Goal: Task Accomplishment & Management: Use online tool/utility

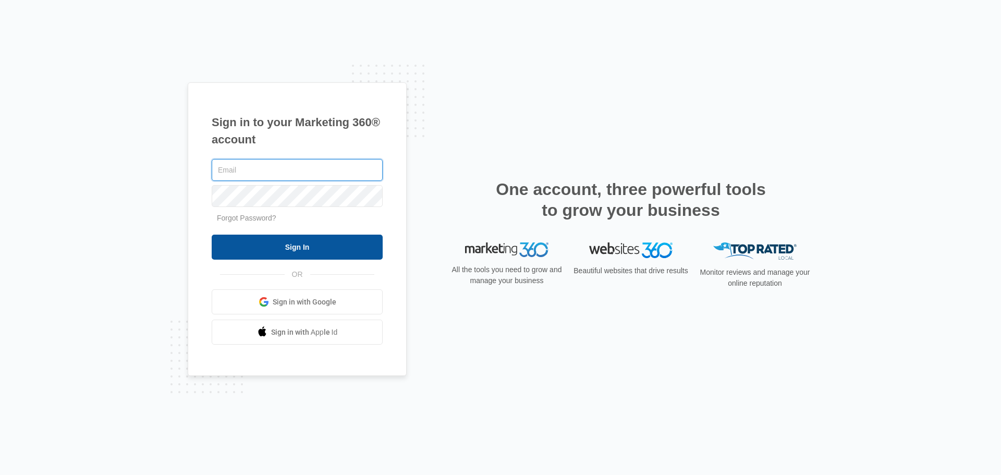
type input "[PERSON_NAME][EMAIL_ADDRESS][PERSON_NAME][DOMAIN_NAME]"
click at [243, 257] on input "Sign In" at bounding box center [297, 247] width 171 height 25
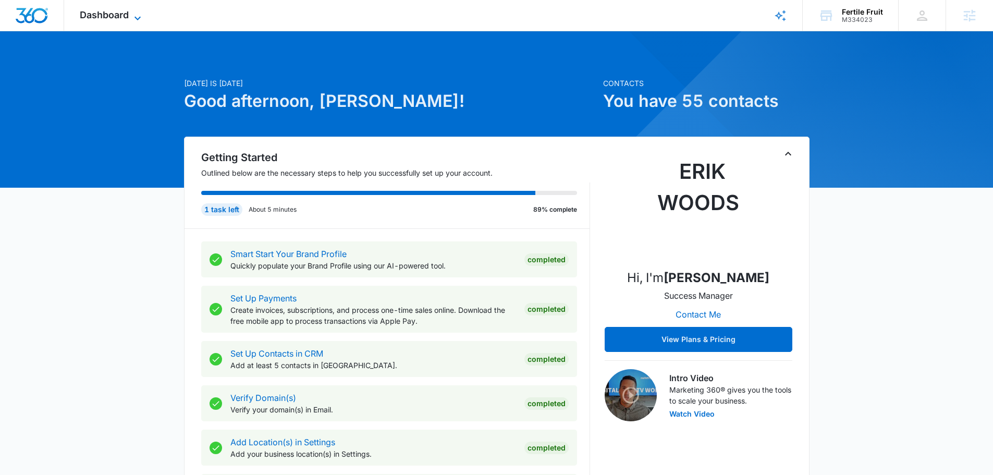
click at [104, 14] on span "Dashboard" at bounding box center [104, 14] width 49 height 11
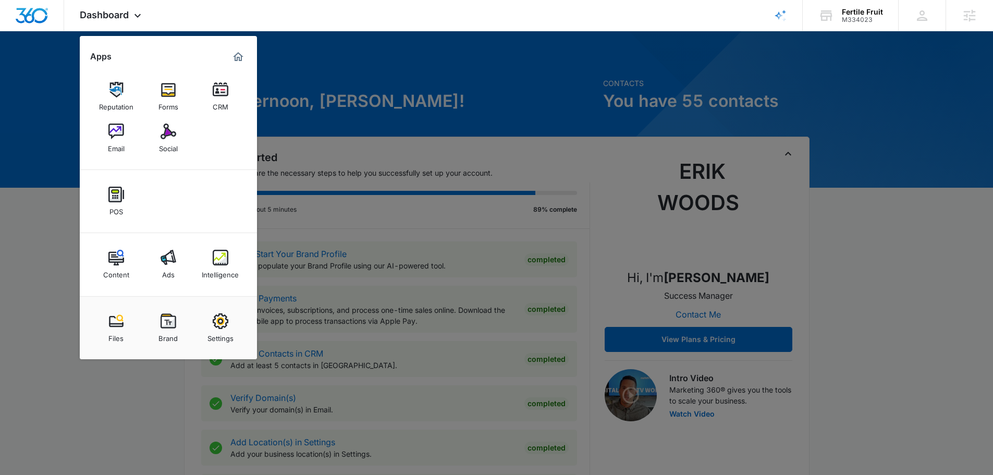
click at [495, 156] on div at bounding box center [496, 237] width 993 height 475
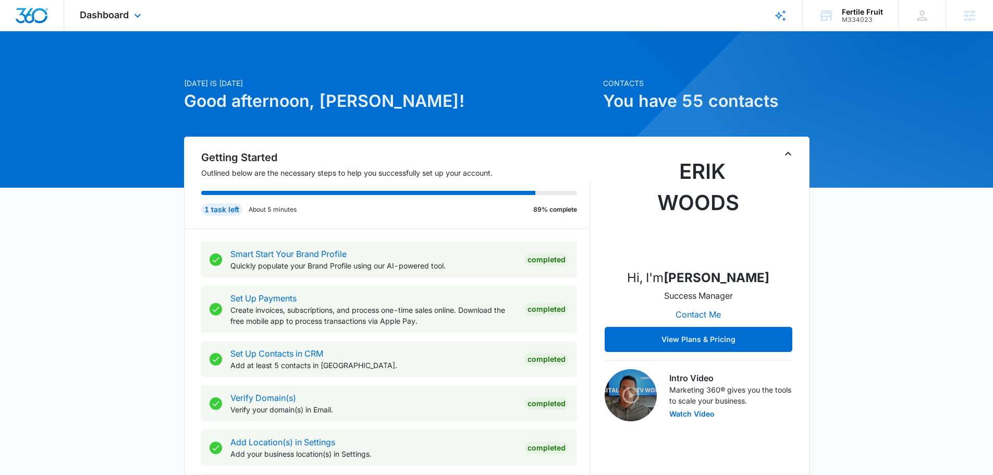
click at [117, 4] on div "Dashboard Apps Reputation Forms CRM Email Social POS Content Ads Intelligence F…" at bounding box center [111, 15] width 95 height 31
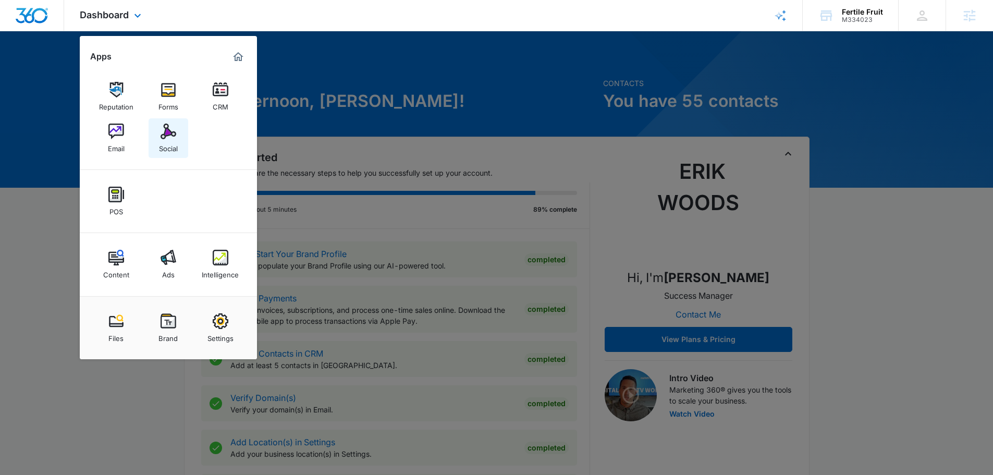
click at [165, 142] on div "Social" at bounding box center [168, 146] width 19 height 14
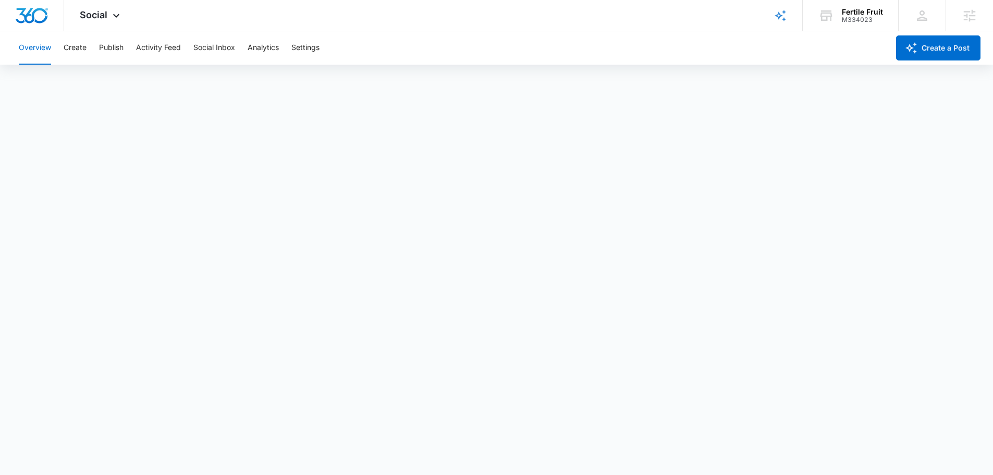
drag, startPoint x: 330, startPoint y: 48, endPoint x: 321, endPoint y: 46, distance: 9.6
click at [325, 47] on div "Overview Create Publish Activity Feed Social Inbox Analytics Settings" at bounding box center [451, 47] width 876 height 33
click at [311, 45] on button "Settings" at bounding box center [305, 47] width 28 height 33
click at [78, 47] on button "Create" at bounding box center [75, 47] width 23 height 33
click at [114, 43] on button "Publish" at bounding box center [111, 47] width 25 height 33
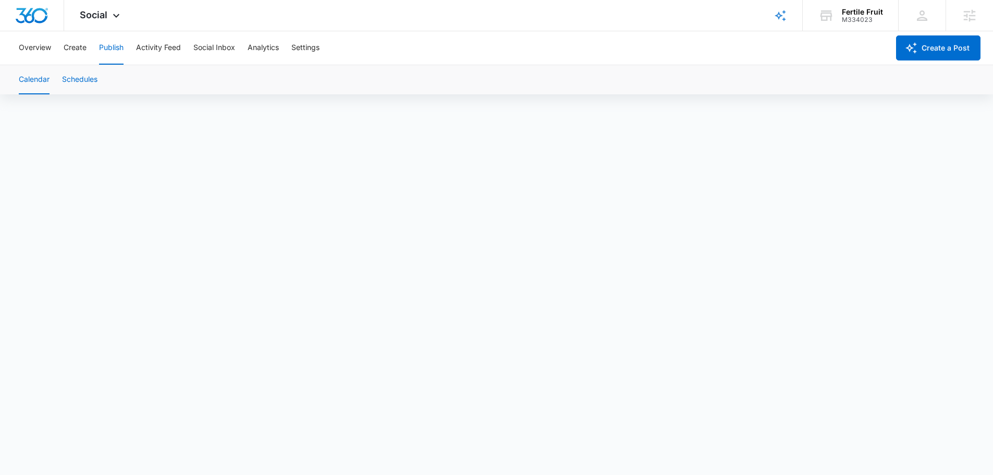
click at [83, 72] on button "Schedules" at bounding box center [79, 79] width 35 height 29
click at [40, 77] on button "Calendar" at bounding box center [34, 79] width 31 height 29
click at [148, 51] on button "Activity Feed" at bounding box center [158, 47] width 45 height 33
drag, startPoint x: 125, startPoint y: 36, endPoint x: 105, endPoint y: 47, distance: 22.6
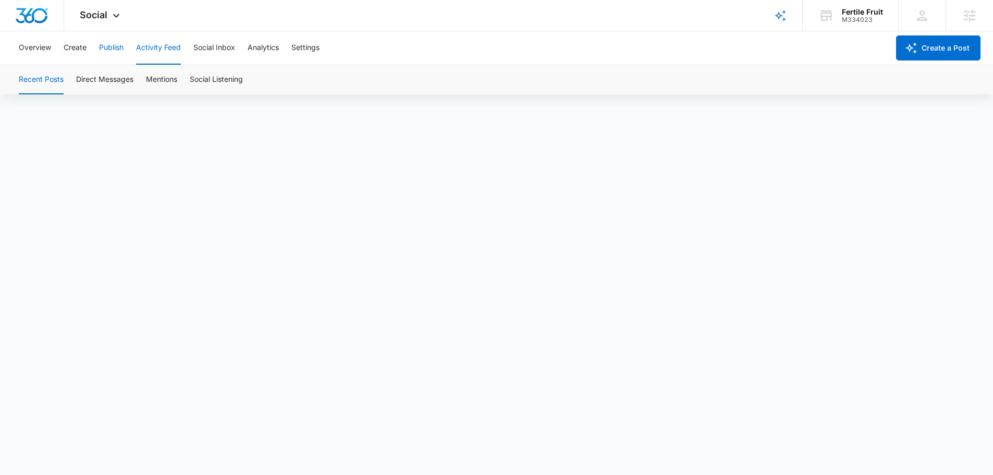
click at [123, 36] on div "Overview Create Publish Activity Feed Social Inbox Analytics Settings" at bounding box center [451, 47] width 876 height 33
click at [105, 48] on button "Publish" at bounding box center [111, 47] width 25 height 33
drag, startPoint x: 89, startPoint y: 79, endPoint x: 97, endPoint y: 79, distance: 7.8
click at [90, 79] on button "Schedules" at bounding box center [79, 79] width 35 height 29
click at [36, 81] on button "Calendar" at bounding box center [34, 79] width 31 height 29
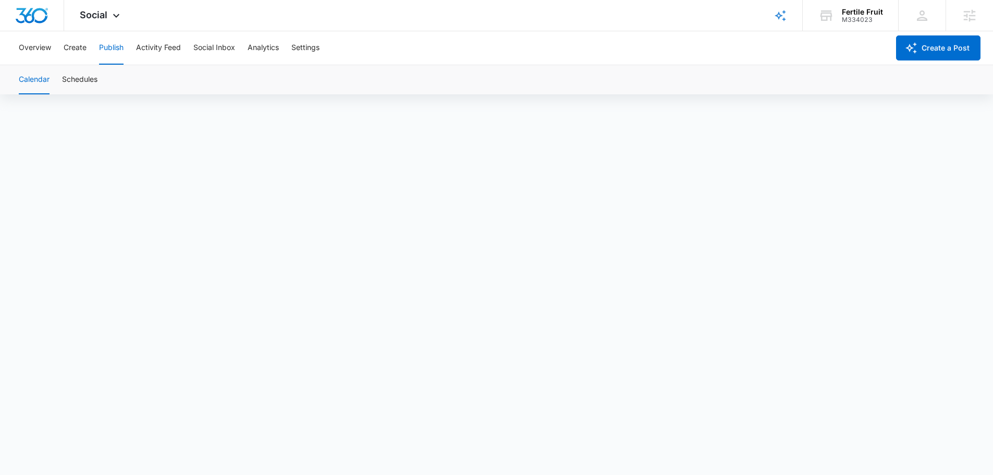
click at [53, 77] on div "Calendar Schedules" at bounding box center [497, 79] width 968 height 29
click at [72, 82] on button "Schedules" at bounding box center [79, 79] width 35 height 29
click at [77, 65] on div "Calendar Schedules" at bounding box center [496, 80] width 993 height 30
click at [75, 54] on button "Create" at bounding box center [75, 47] width 23 height 33
click at [106, 87] on button "Approvals" at bounding box center [101, 79] width 35 height 29
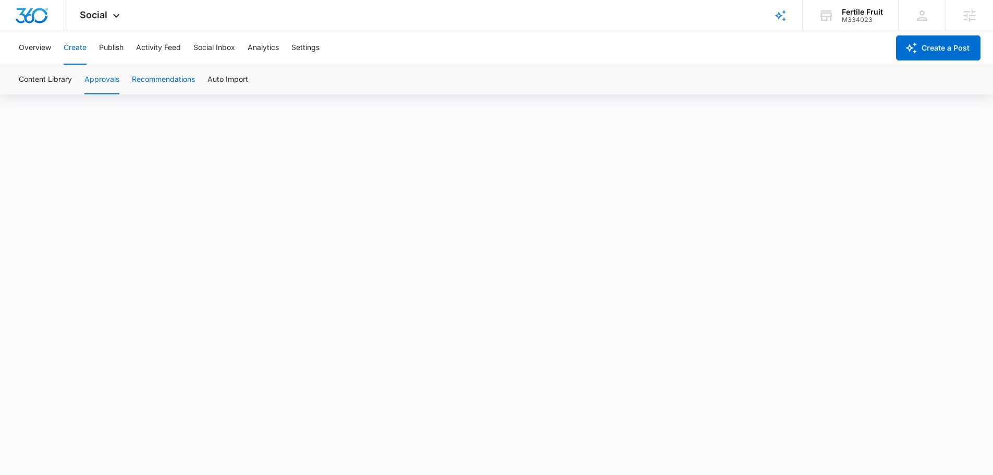
click at [136, 83] on div "Content Library Approvals Recommendations Auto Import" at bounding box center [497, 79] width 968 height 29
click at [41, 39] on button "Overview" at bounding box center [35, 47] width 32 height 33
click at [75, 43] on button "Create" at bounding box center [75, 47] width 23 height 33
click at [107, 80] on button "Approvals" at bounding box center [101, 79] width 35 height 29
click at [116, 50] on button "Publish" at bounding box center [111, 47] width 25 height 33
